Goal: Check status: Check status

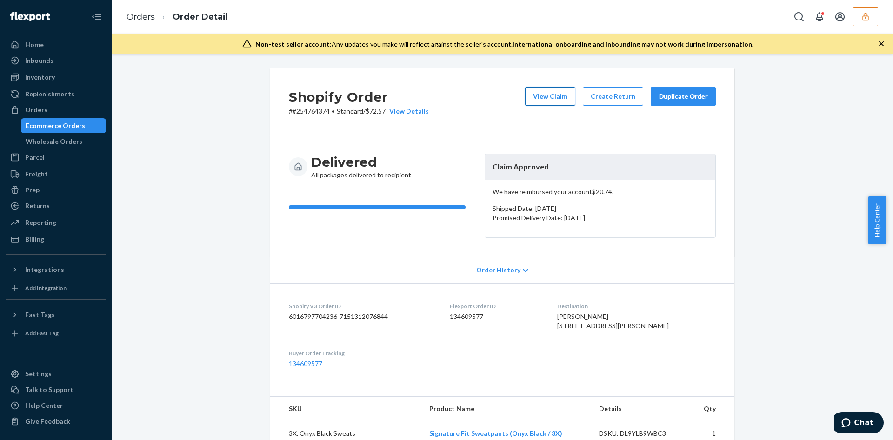
click at [544, 102] on button "View Claim" at bounding box center [550, 96] width 50 height 19
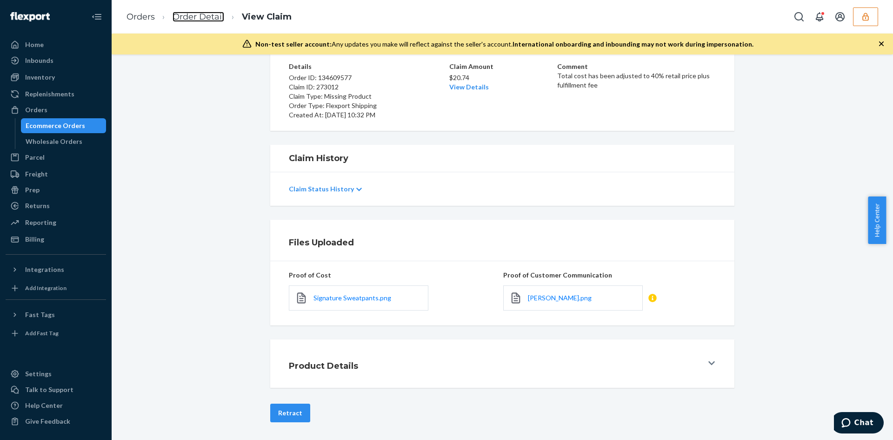
scroll to position [74, 0]
click at [473, 86] on link "View Details" at bounding box center [470, 86] width 40 height 8
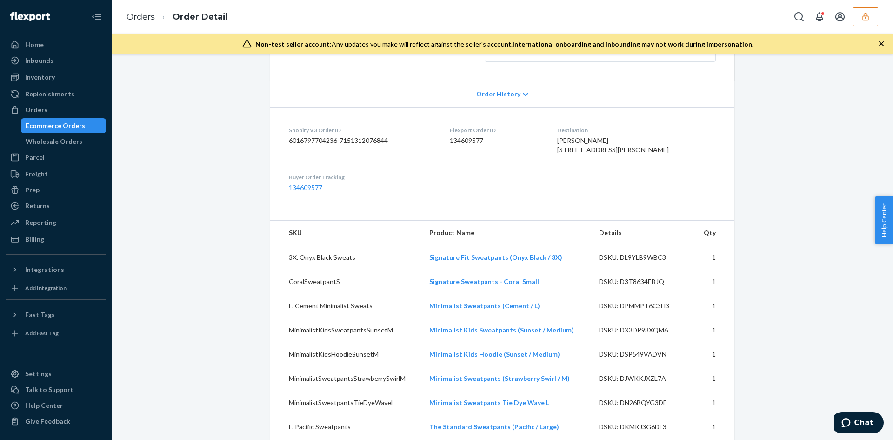
scroll to position [279, 0]
